Goal: Task Accomplishment & Management: Use online tool/utility

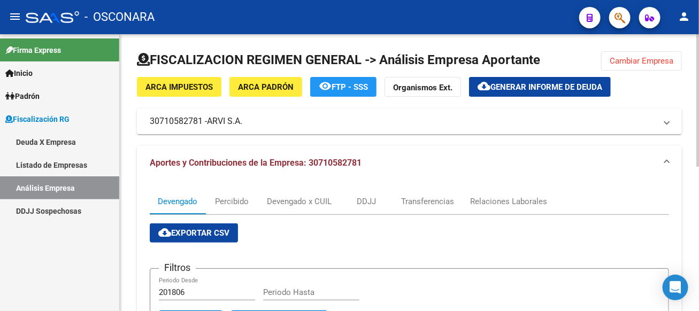
click at [539, 82] on span "Generar informe de deuda" at bounding box center [546, 87] width 112 height 10
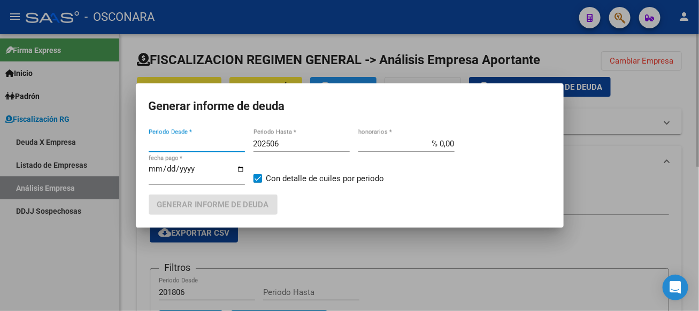
type input "201806"
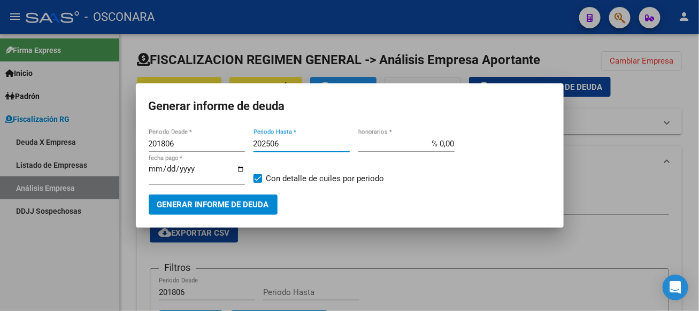
click at [301, 148] on input "202506" at bounding box center [301, 144] width 96 height 10
type input "202508"
click at [417, 142] on input "% 0,00" at bounding box center [406, 144] width 96 height 10
type input "% 15,00"
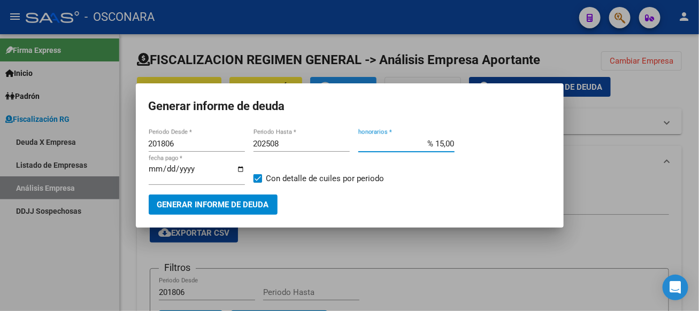
click at [202, 207] on span "Generar informe de deuda" at bounding box center [213, 206] width 112 height 10
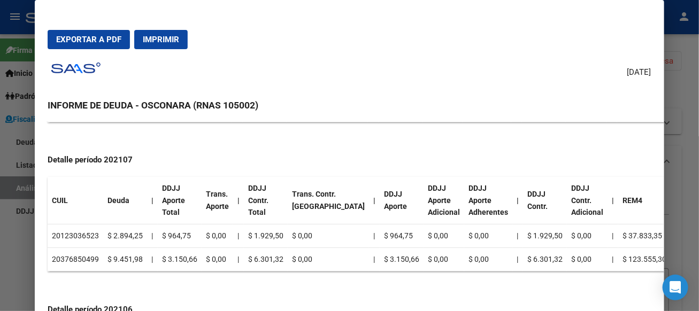
scroll to position [771, 0]
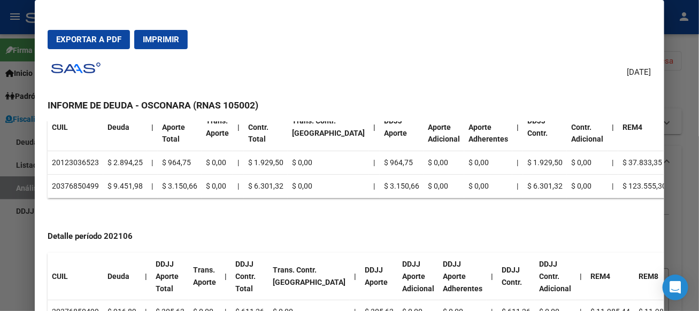
click at [110, 35] on span "Exportar a PDF" at bounding box center [88, 40] width 65 height 10
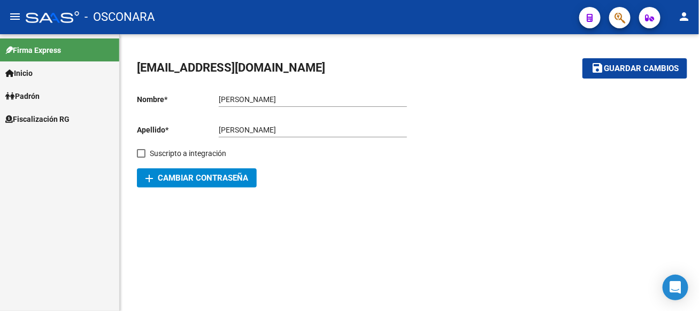
click at [79, 122] on link "Fiscalización RG" at bounding box center [59, 118] width 119 height 23
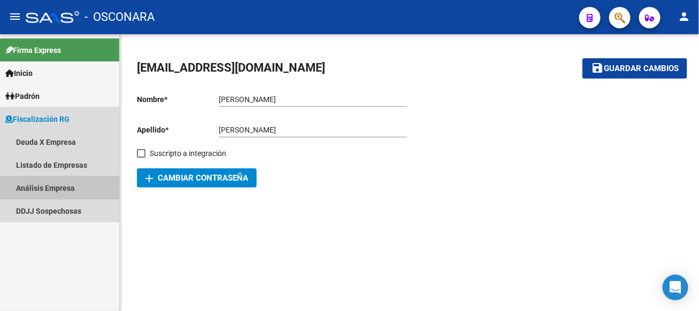
click at [71, 190] on link "Análisis Empresa" at bounding box center [59, 187] width 119 height 23
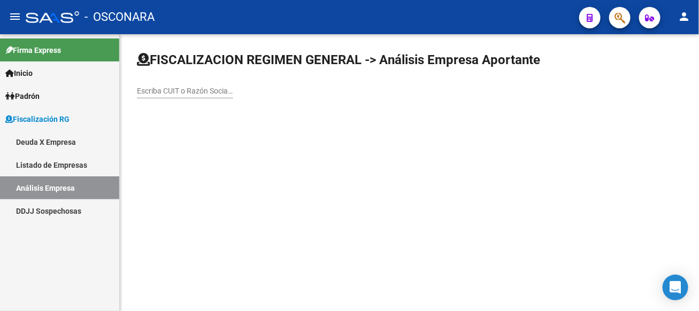
click at [233, 91] on input "Escriba CUIT o Razón Social para buscar" at bounding box center [185, 91] width 96 height 9
type input "food"
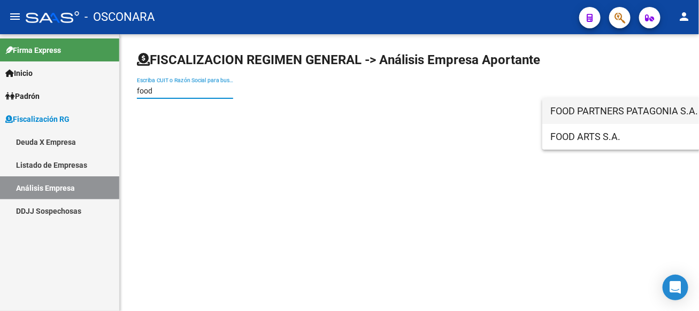
click at [617, 110] on span "FOOD PARTNERS PATAGONIA S.A." at bounding box center [703, 111] width 304 height 26
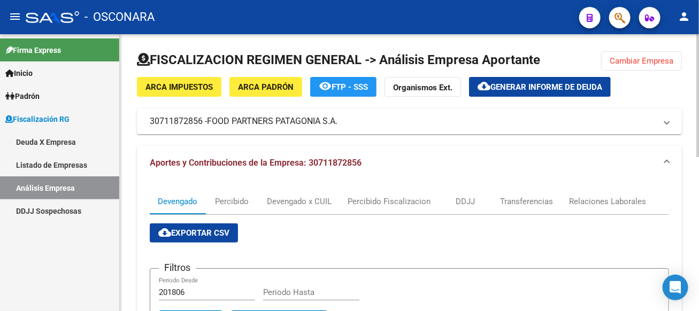
click at [571, 86] on span "Generar informe de deuda" at bounding box center [546, 87] width 112 height 10
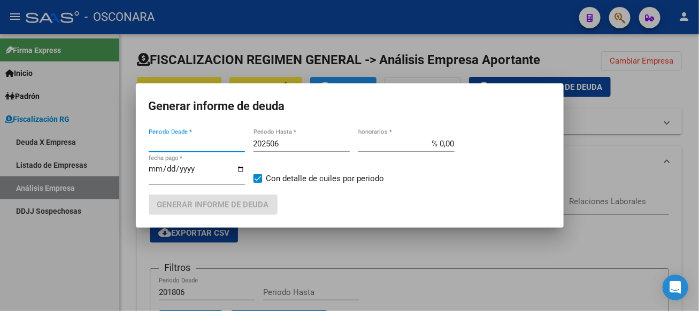
type input "201805"
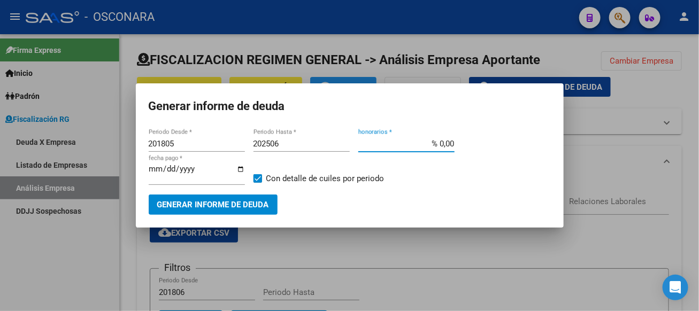
click at [422, 148] on input "% 0,00" at bounding box center [406, 144] width 96 height 10
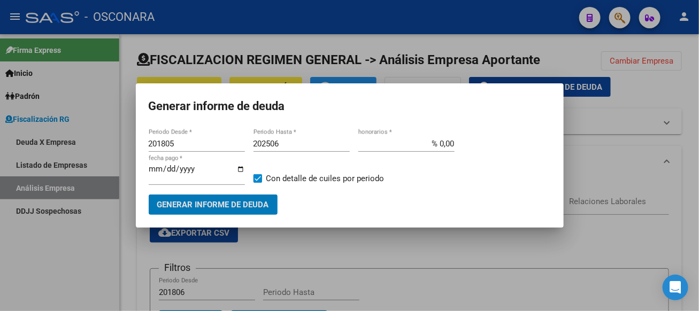
click at [438, 144] on input "% 0,00" at bounding box center [406, 144] width 96 height 10
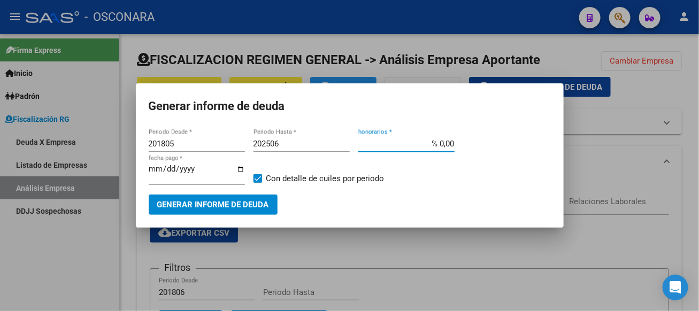
drag, startPoint x: 438, startPoint y: 144, endPoint x: 498, endPoint y: 142, distance: 60.5
click at [498, 142] on div "201805 Periodo Desde * 202506 Periodo Hasta * % 0,00 honorarios * [DATE] fecha …" at bounding box center [350, 165] width 402 height 59
type input "% 15,00"
click at [298, 141] on input "202506" at bounding box center [301, 144] width 96 height 10
type input "202508"
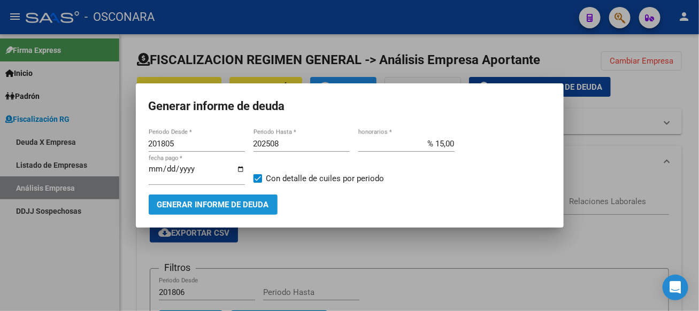
click at [247, 199] on button "Generar informe de deuda" at bounding box center [213, 205] width 129 height 20
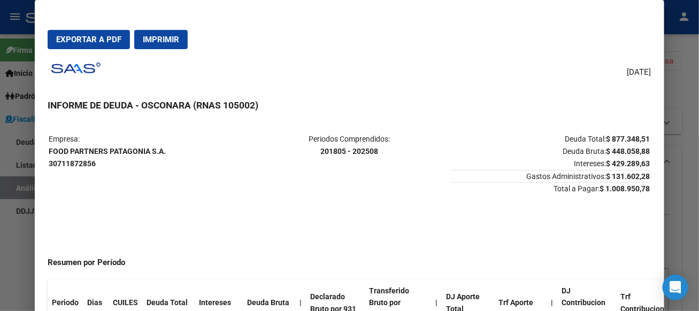
click at [690, 79] on div at bounding box center [349, 155] width 699 height 311
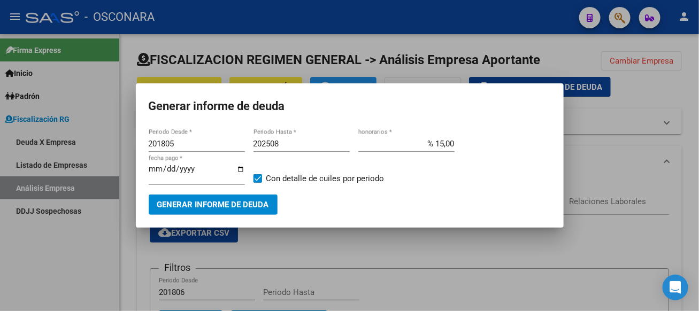
click at [698, 102] on div at bounding box center [349, 155] width 699 height 311
